Goal: Check status: Check status

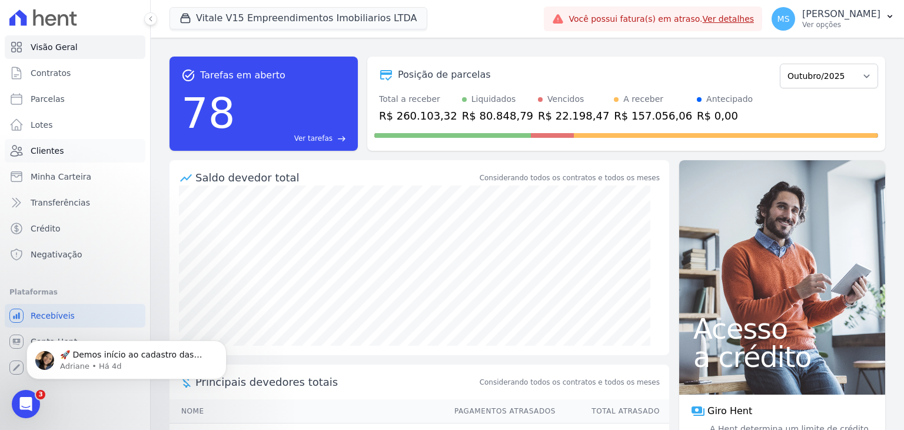
click at [41, 155] on span "Clientes" at bounding box center [47, 151] width 33 height 12
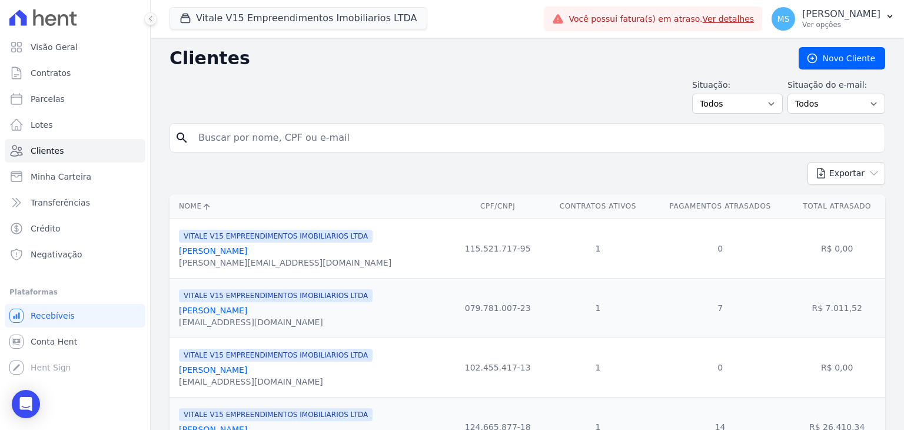
click at [240, 144] on input "search" at bounding box center [535, 138] width 688 height 24
type input "[PERSON_NAME]"
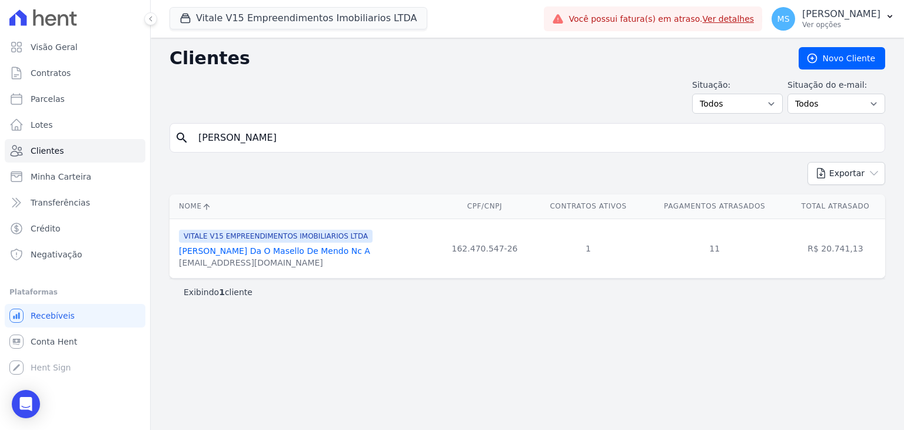
click at [247, 250] on link "[PERSON_NAME] Da O Masello De Mendo Nc A" at bounding box center [274, 250] width 191 height 9
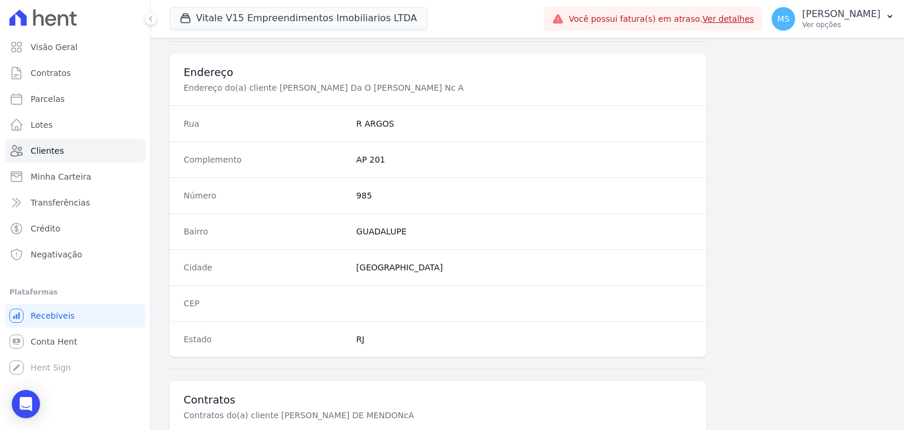
scroll to position [668, 0]
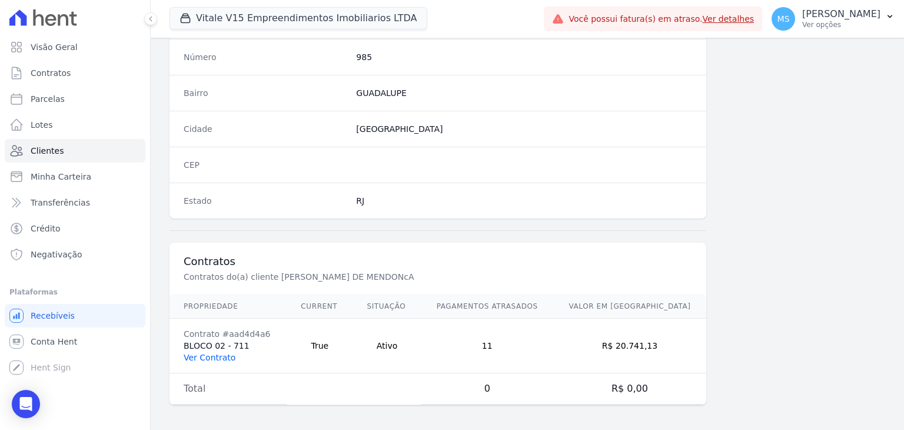
click at [200, 352] on link "Ver Contrato" at bounding box center [210, 356] width 52 height 9
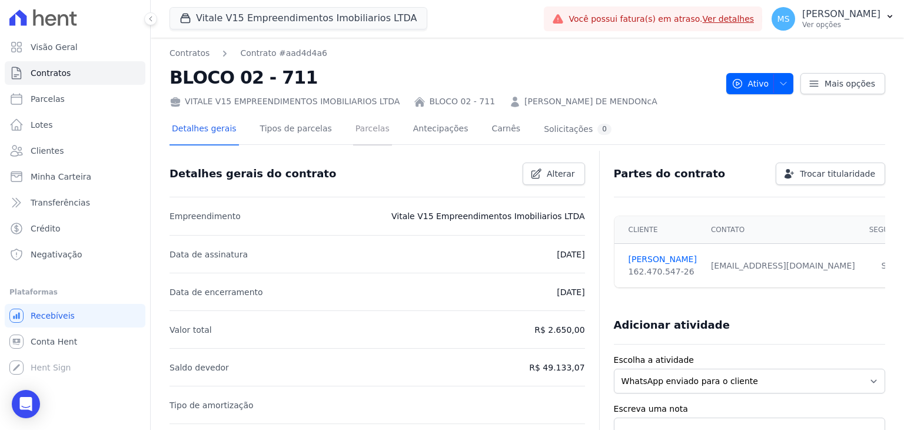
click at [365, 134] on link "Parcelas" at bounding box center [372, 129] width 39 height 31
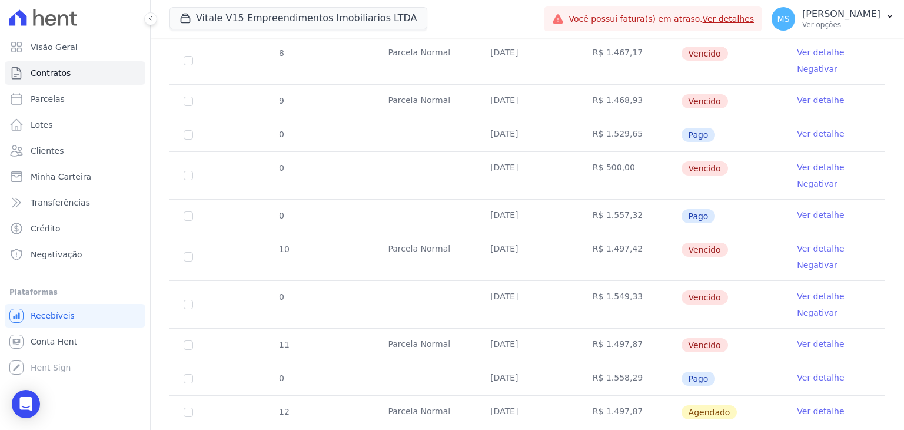
scroll to position [706, 0]
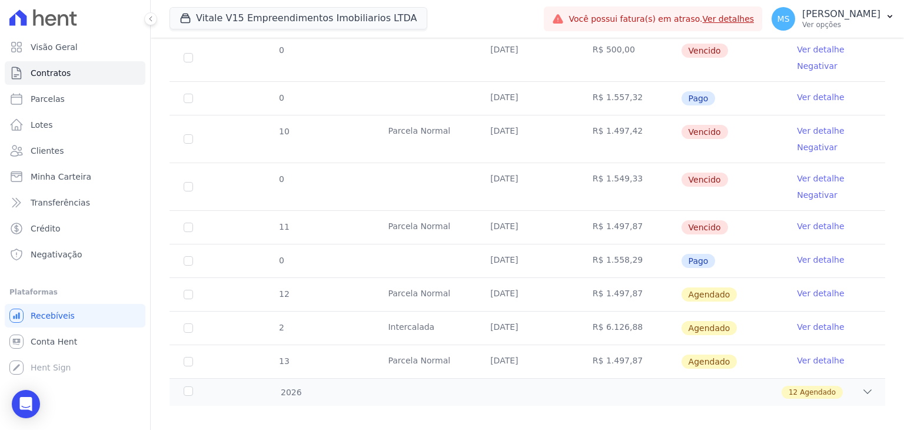
drag, startPoint x: 492, startPoint y: 255, endPoint x: 605, endPoint y: 264, distance: 113.3
click at [604, 264] on tr "0 [DATE] R$ 1.558,29 Pago Ver detalhe" at bounding box center [526, 261] width 715 height 34
click at [817, 254] on link "Ver detalhe" at bounding box center [820, 260] width 47 height 12
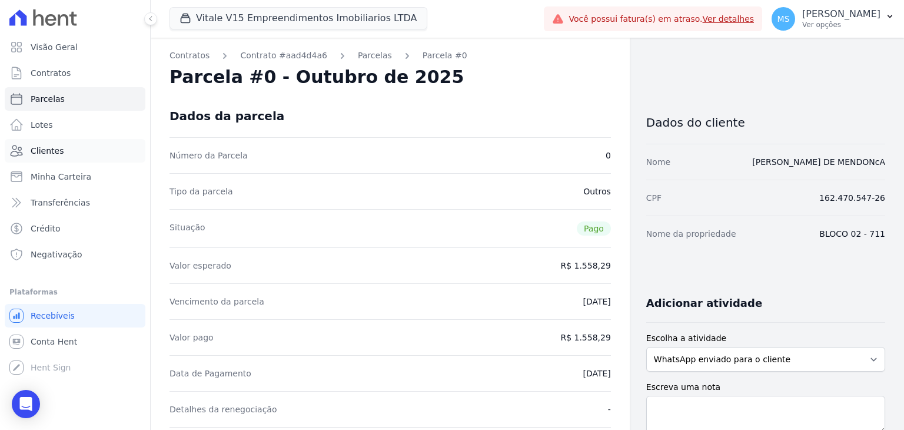
click at [51, 156] on span "Clientes" at bounding box center [47, 151] width 33 height 12
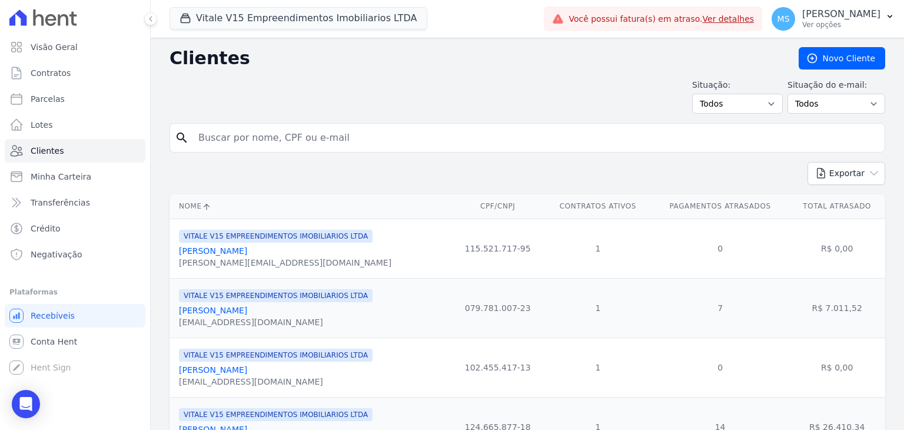
click at [300, 144] on input "search" at bounding box center [535, 138] width 688 height 24
type input "[PERSON_NAME]"
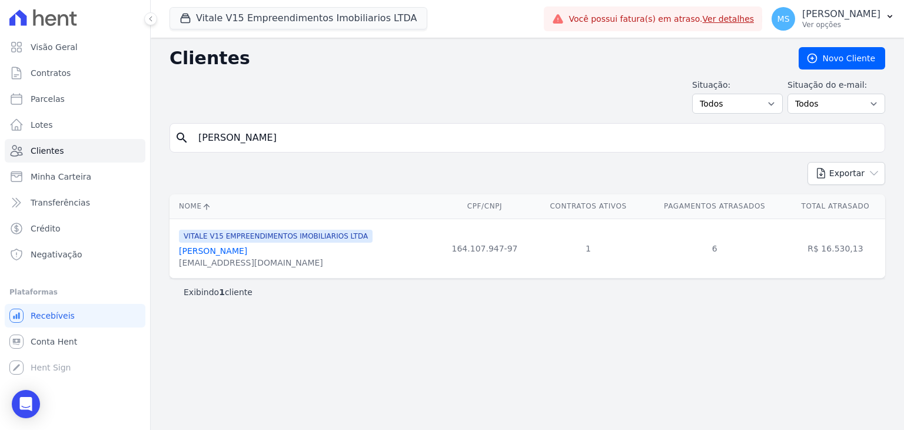
click at [242, 249] on link "[PERSON_NAME]" at bounding box center [213, 250] width 68 height 9
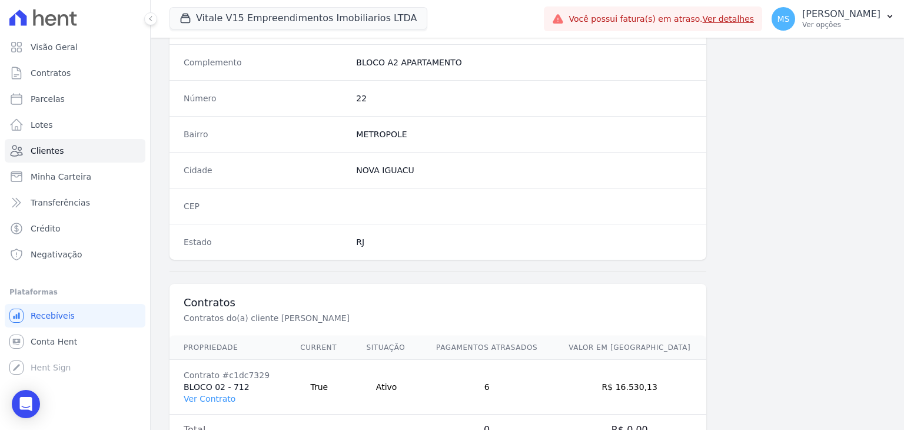
scroll to position [647, 0]
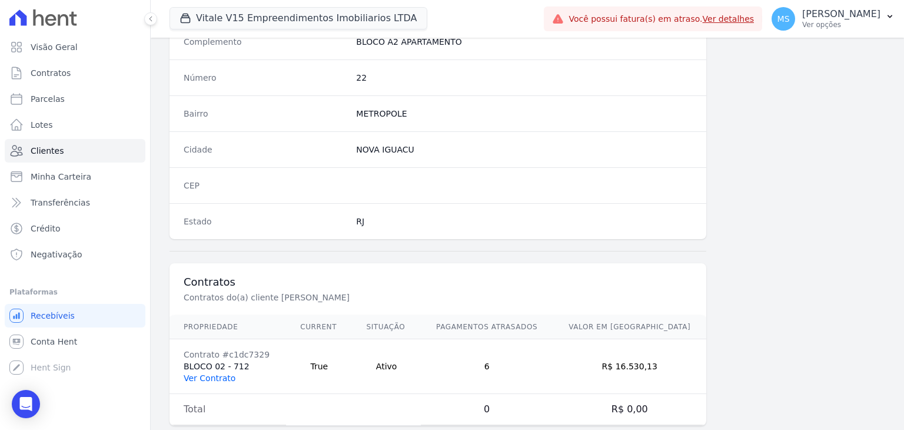
click at [218, 373] on link "Ver Contrato" at bounding box center [210, 377] width 52 height 9
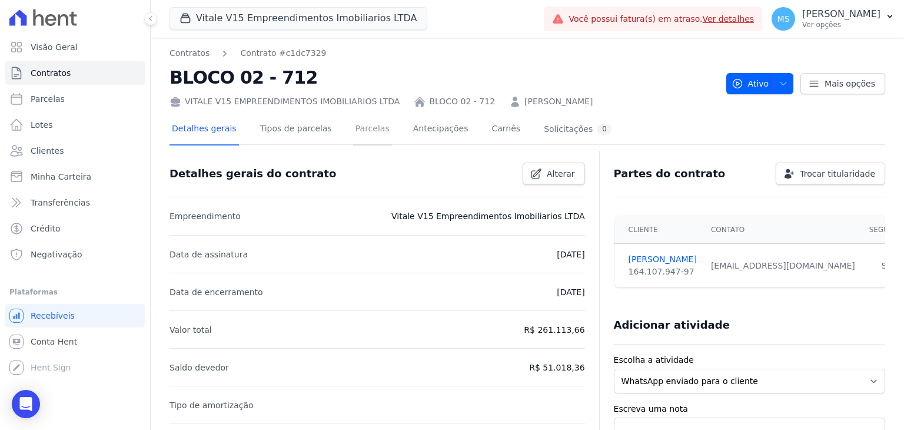
click at [353, 137] on link "Parcelas" at bounding box center [372, 129] width 39 height 31
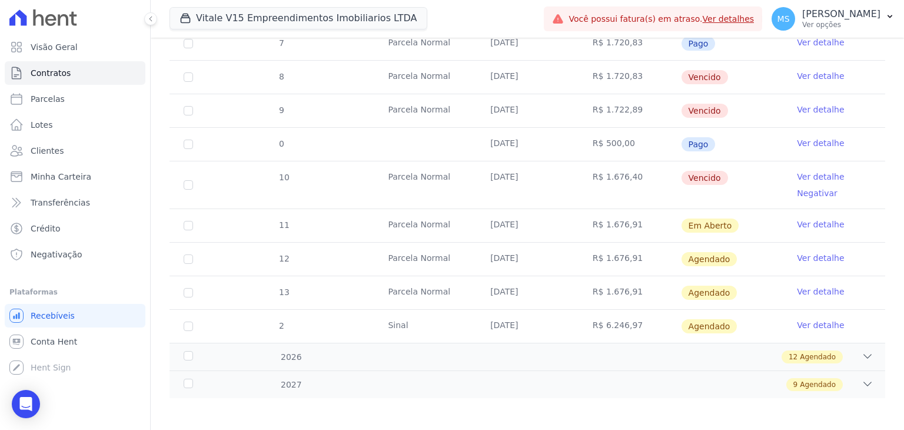
scroll to position [532, 0]
